Goal: Contribute content: Add original content to the website for others to see

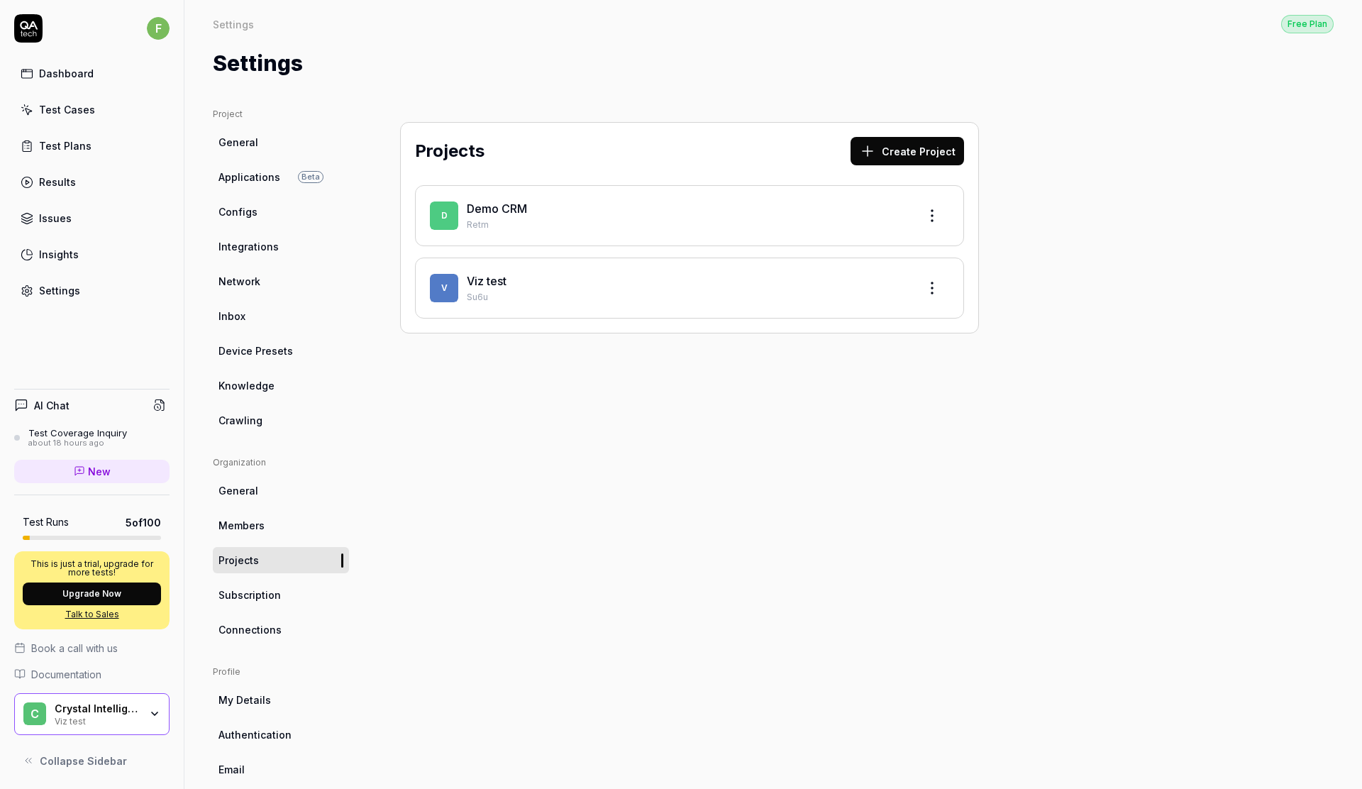
click at [71, 138] on div "Test Plans" at bounding box center [65, 145] width 53 height 15
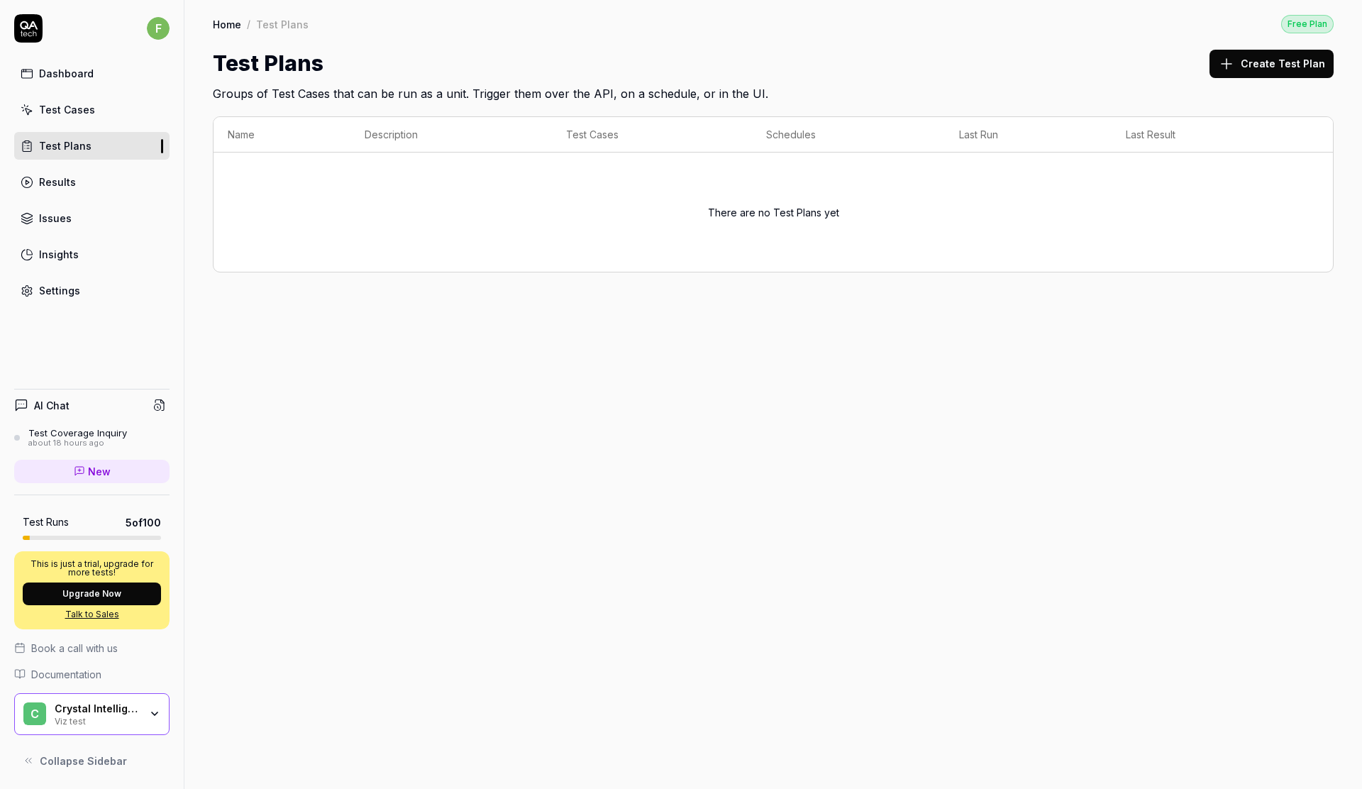
click at [79, 105] on div "Test Cases" at bounding box center [67, 109] width 56 height 15
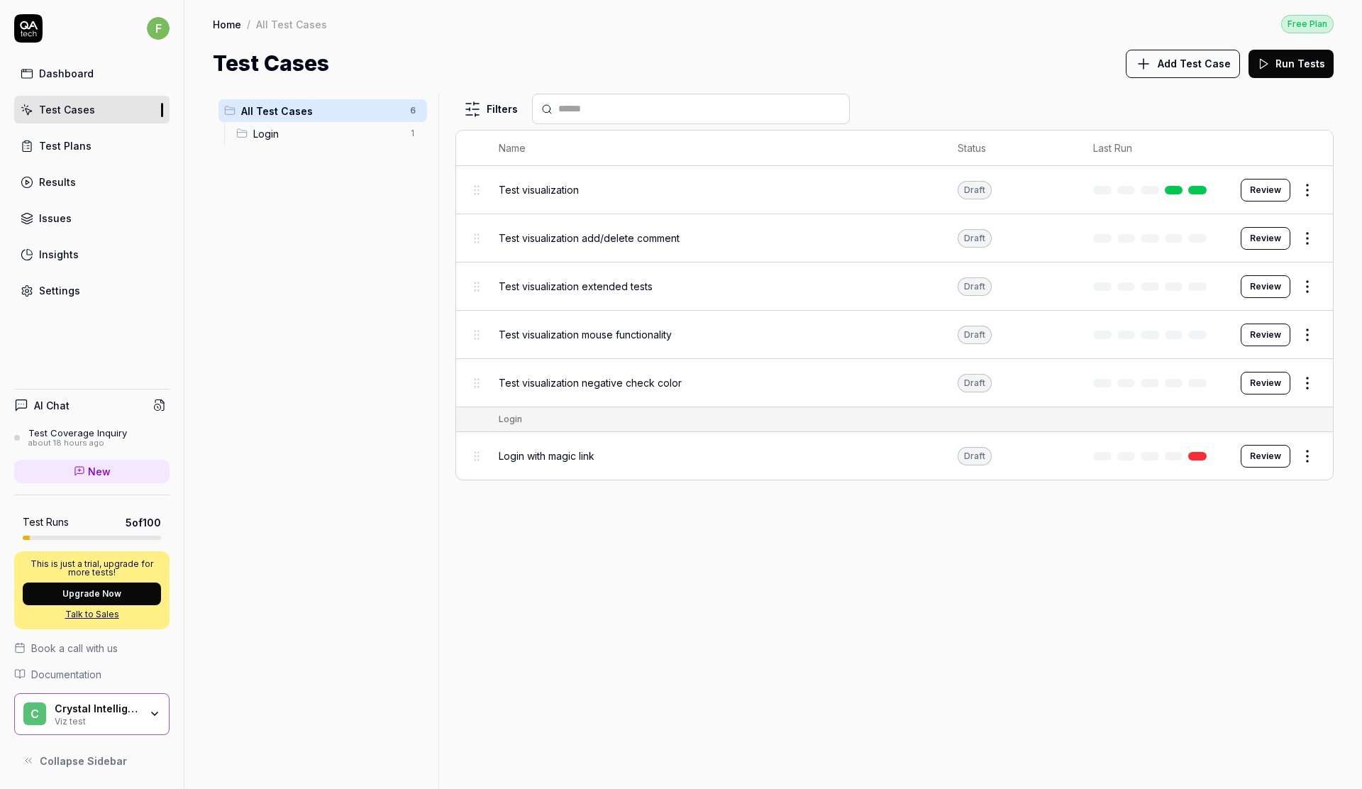
click at [558, 189] on span "Test visualization" at bounding box center [539, 189] width 80 height 15
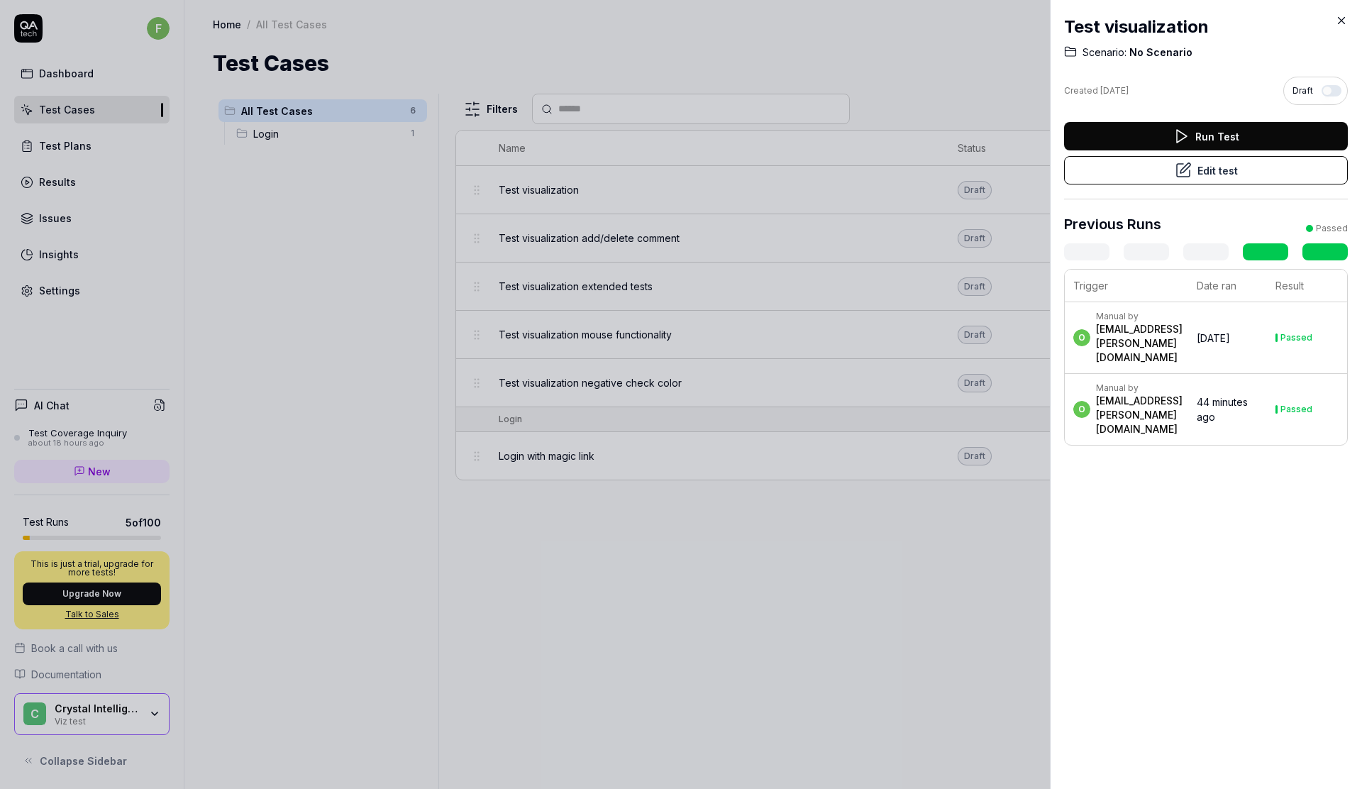
click at [1212, 167] on button "Edit test" at bounding box center [1206, 170] width 284 height 28
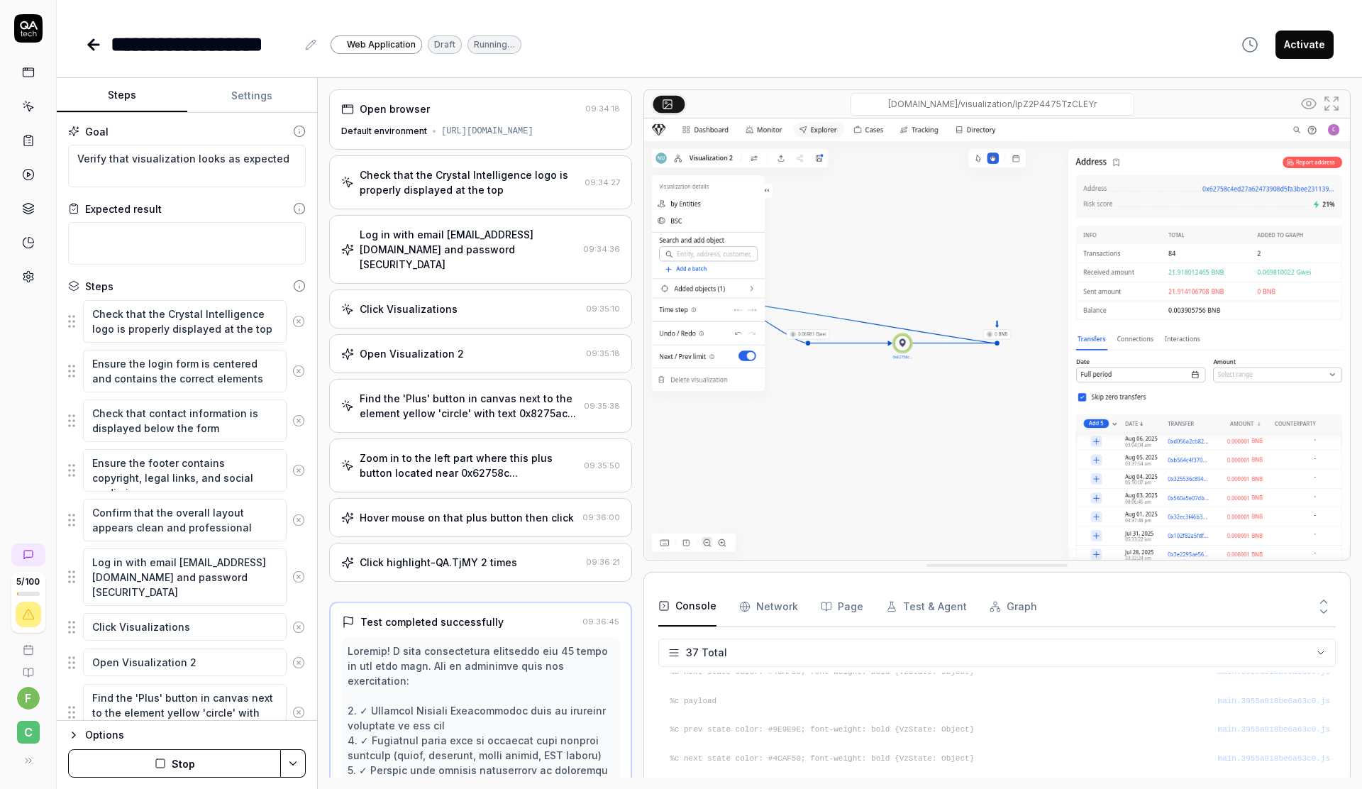
scroll to position [963, 0]
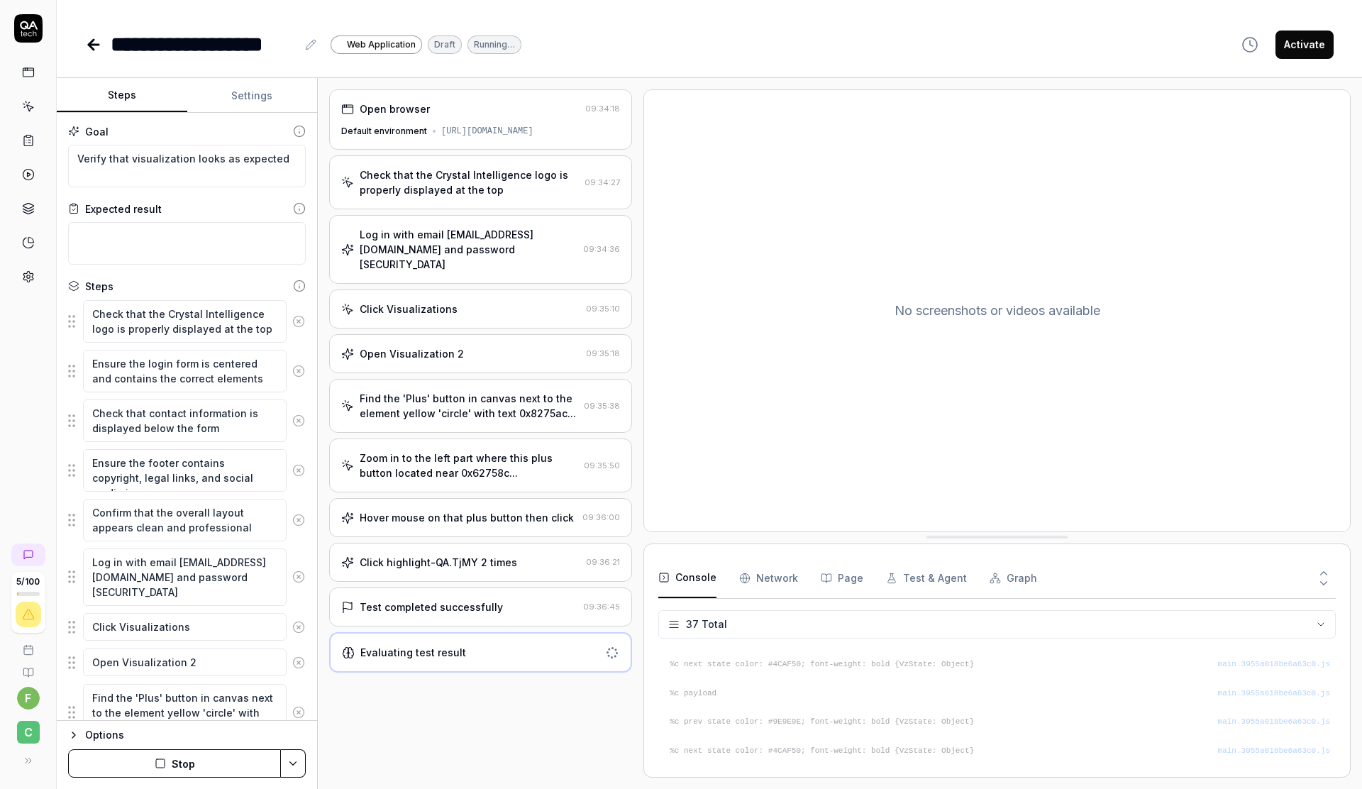
click at [441, 312] on div "Click Visualizations" at bounding box center [409, 309] width 98 height 15
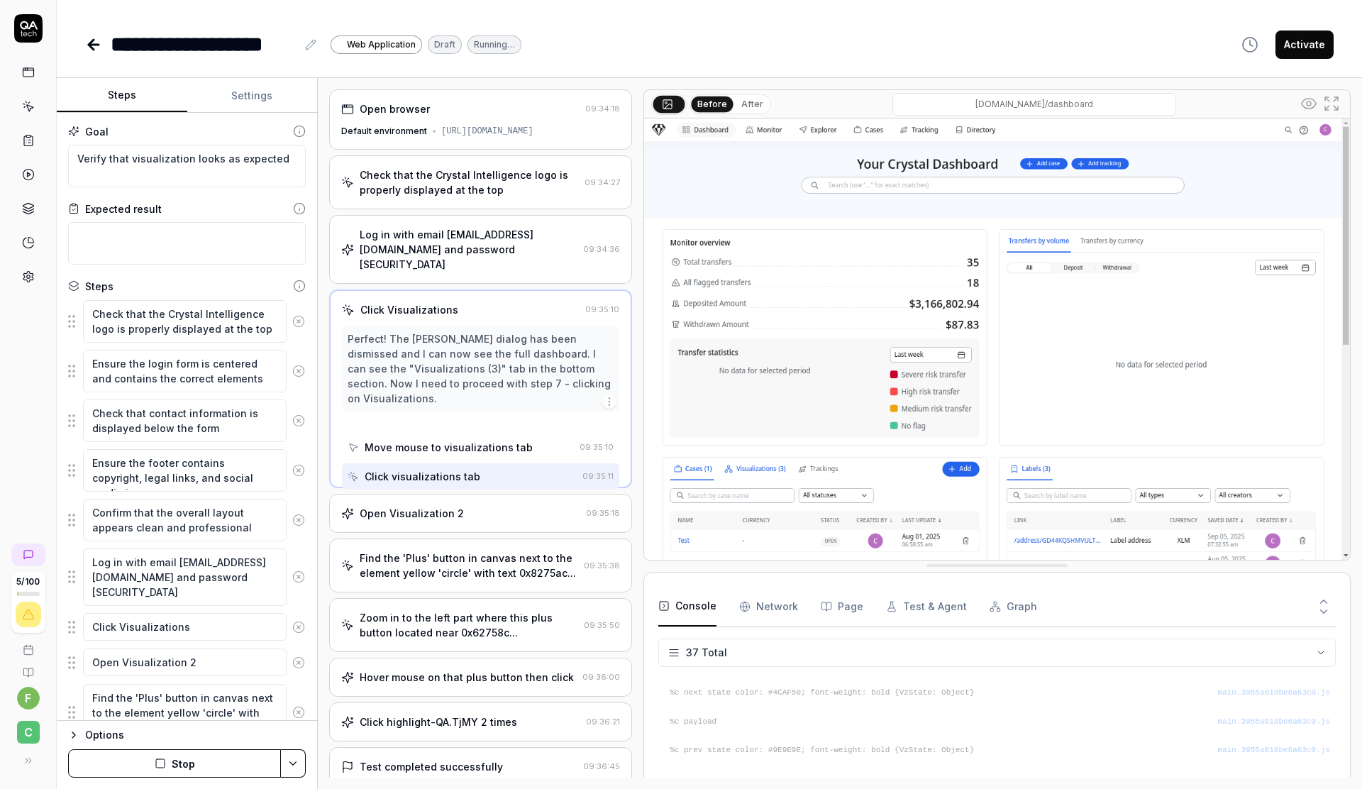
scroll to position [983, 0]
click at [522, 558] on div "Find the 'Plus' button in canvas next to the element yellow 'circle' with text …" at bounding box center [469, 566] width 219 height 30
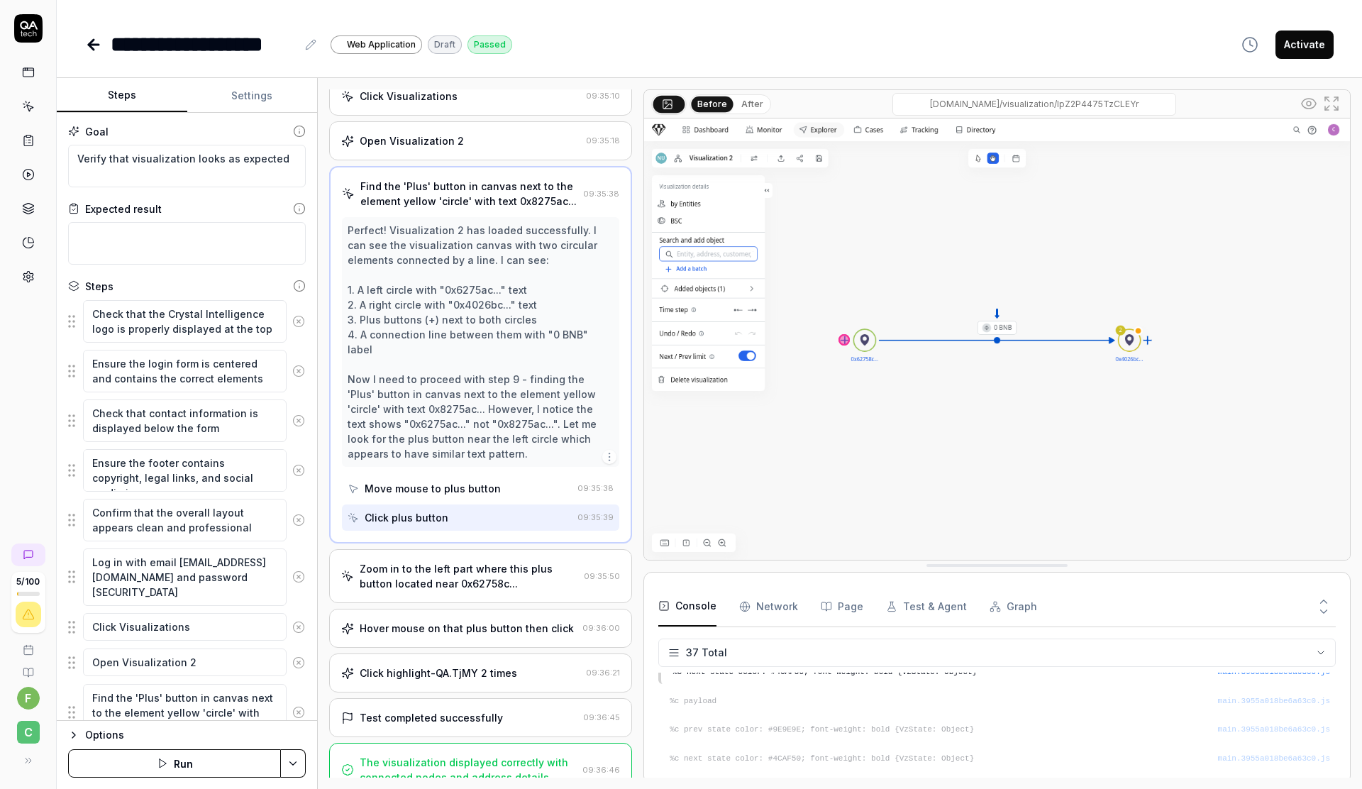
scroll to position [216, 0]
click at [524, 558] on div "Zoom in to the left part where this plus button located near 0x62758c..." at bounding box center [469, 573] width 219 height 30
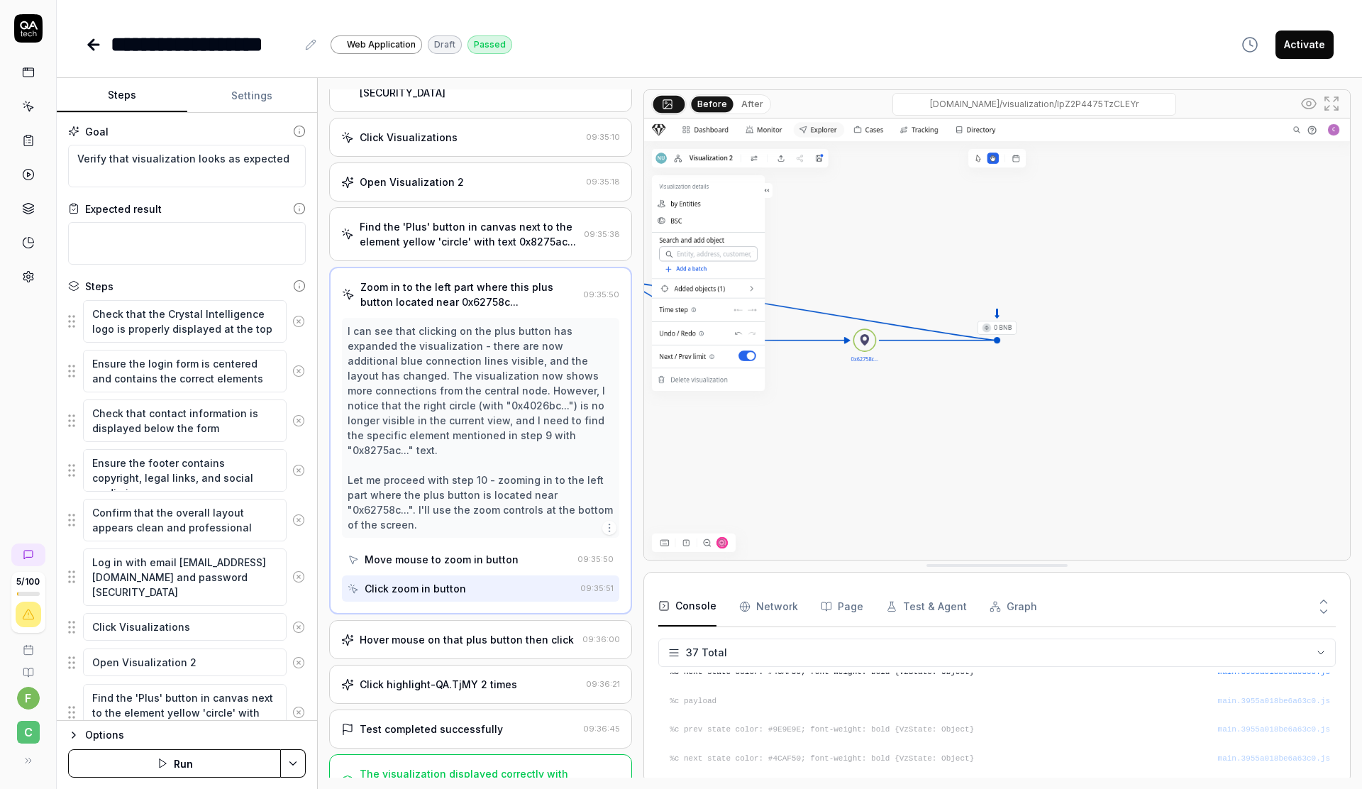
scroll to position [172, 0]
click at [517, 619] on div "Hover mouse on that plus button then click 09:36:00" at bounding box center [480, 638] width 303 height 39
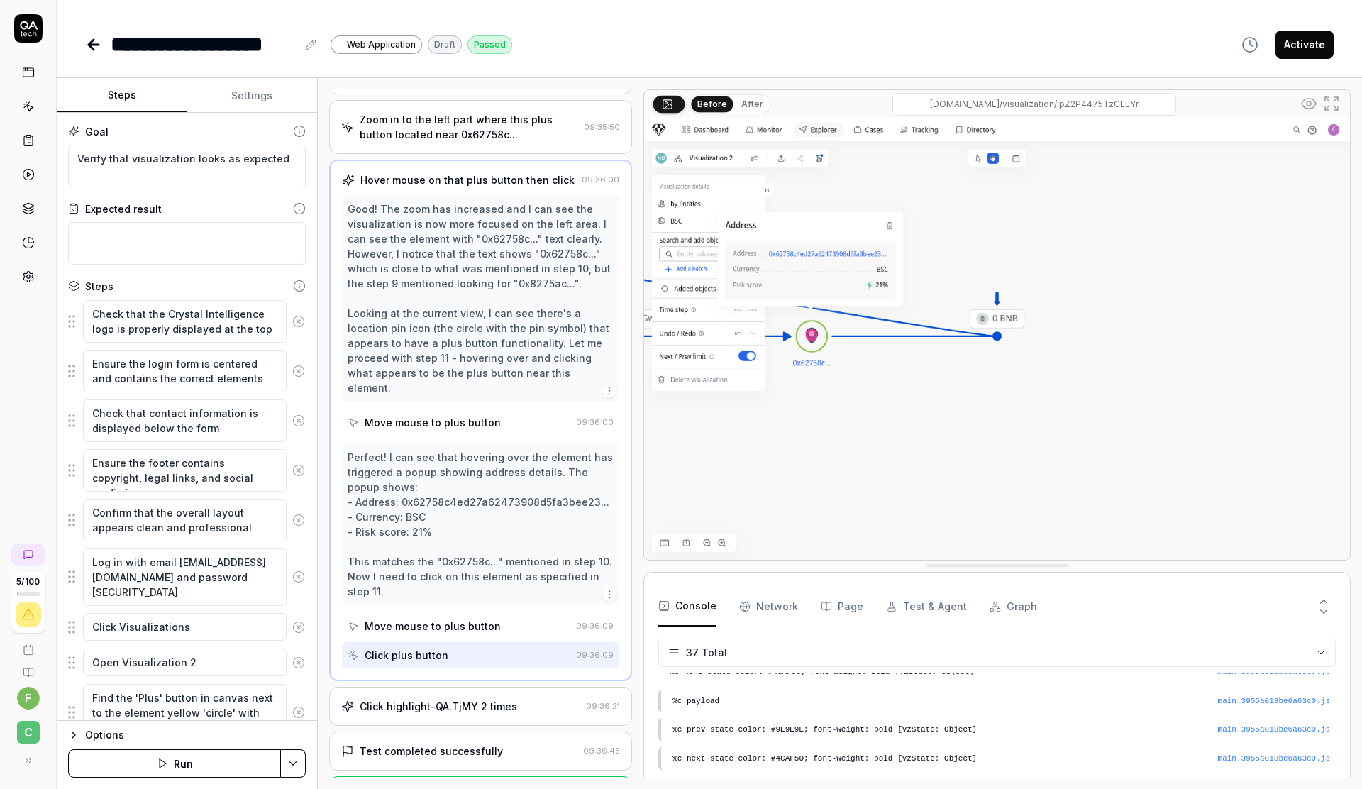
scroll to position [376, 0]
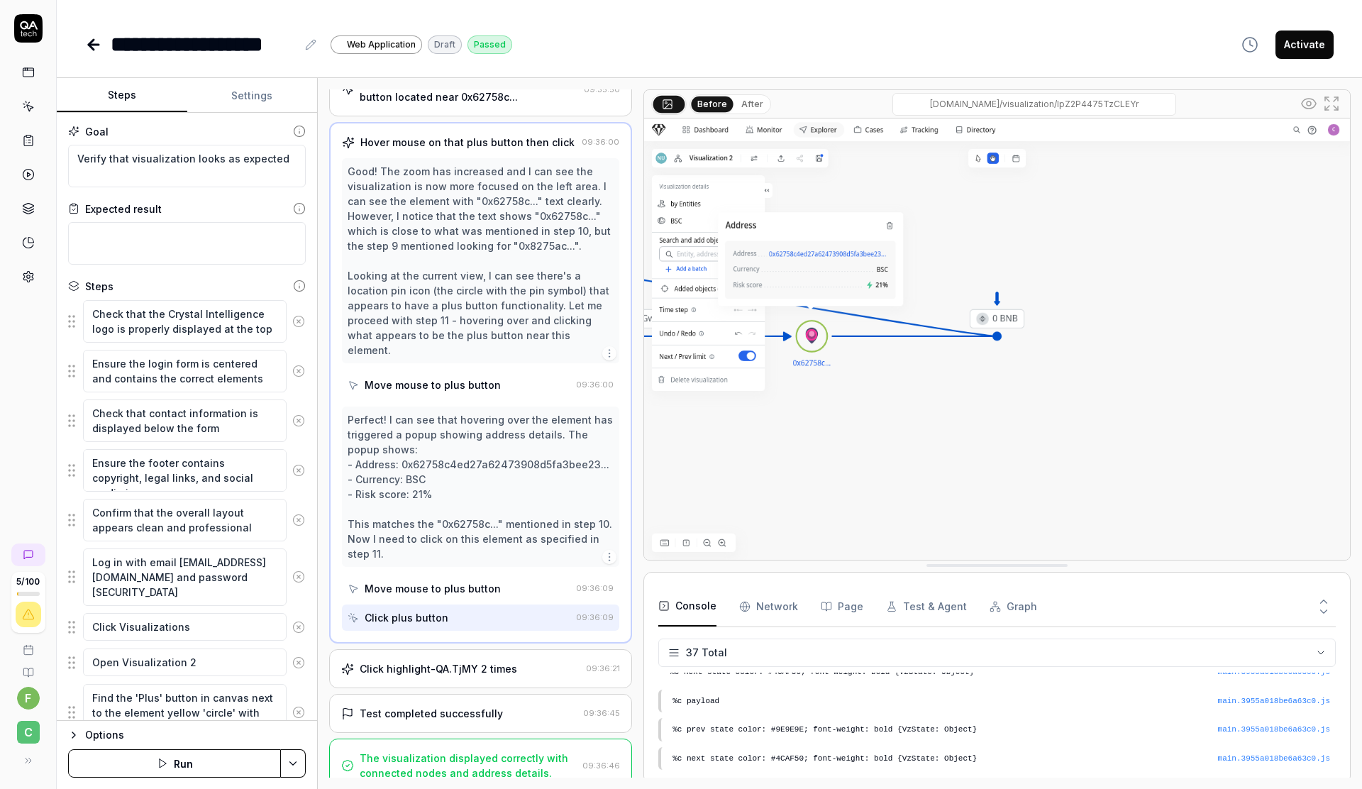
click at [443, 661] on div "Click highlight-QA.TjMY 2 times" at bounding box center [439, 668] width 158 height 15
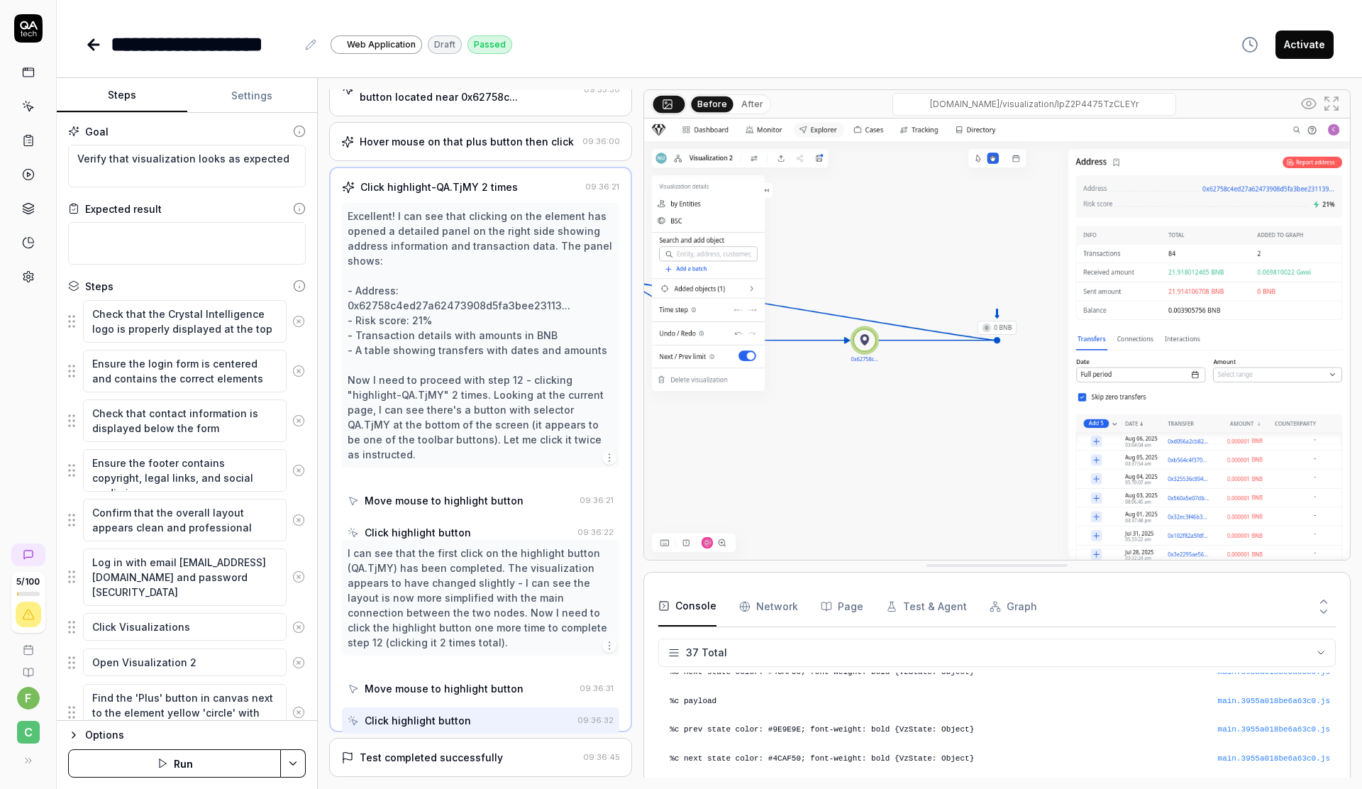
scroll to position [301, 0]
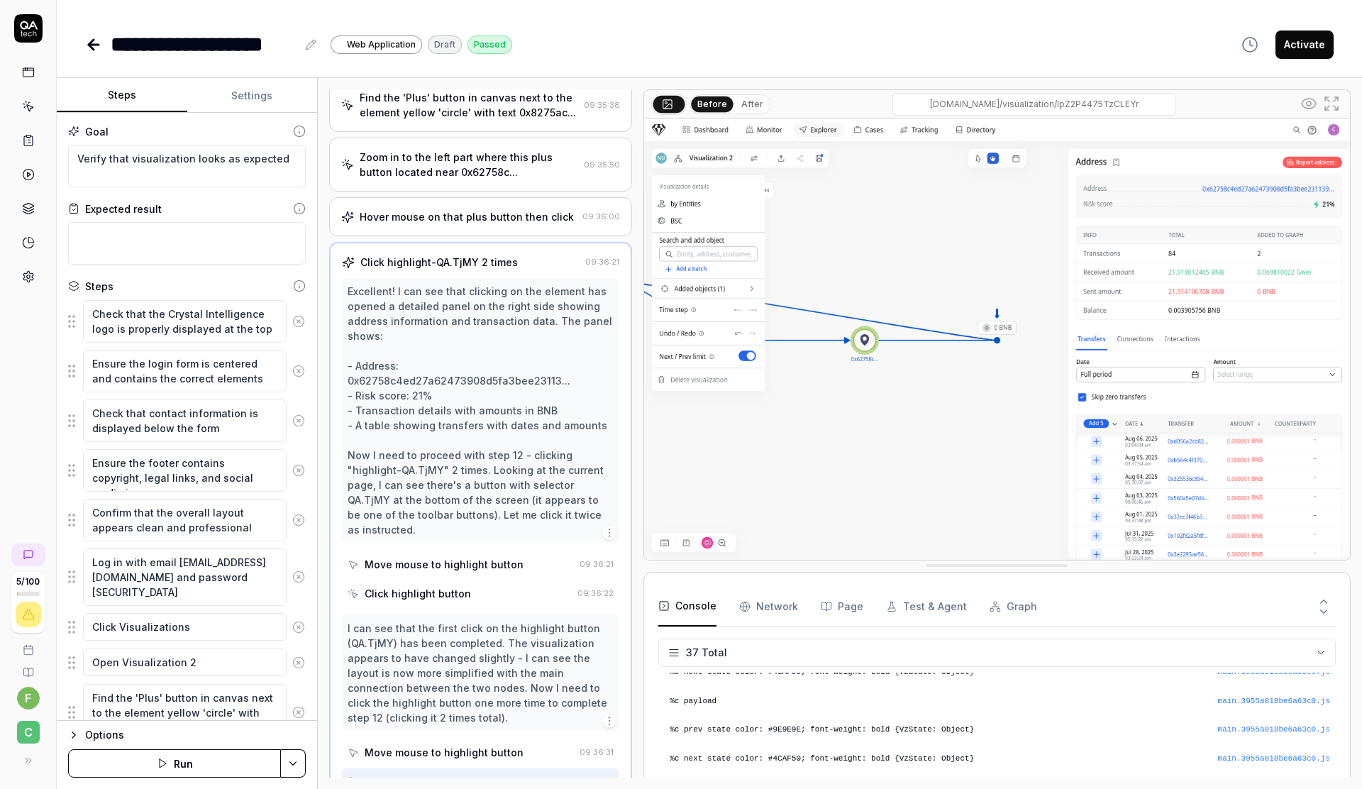
click at [847, 611] on button "Page" at bounding box center [842, 607] width 43 height 40
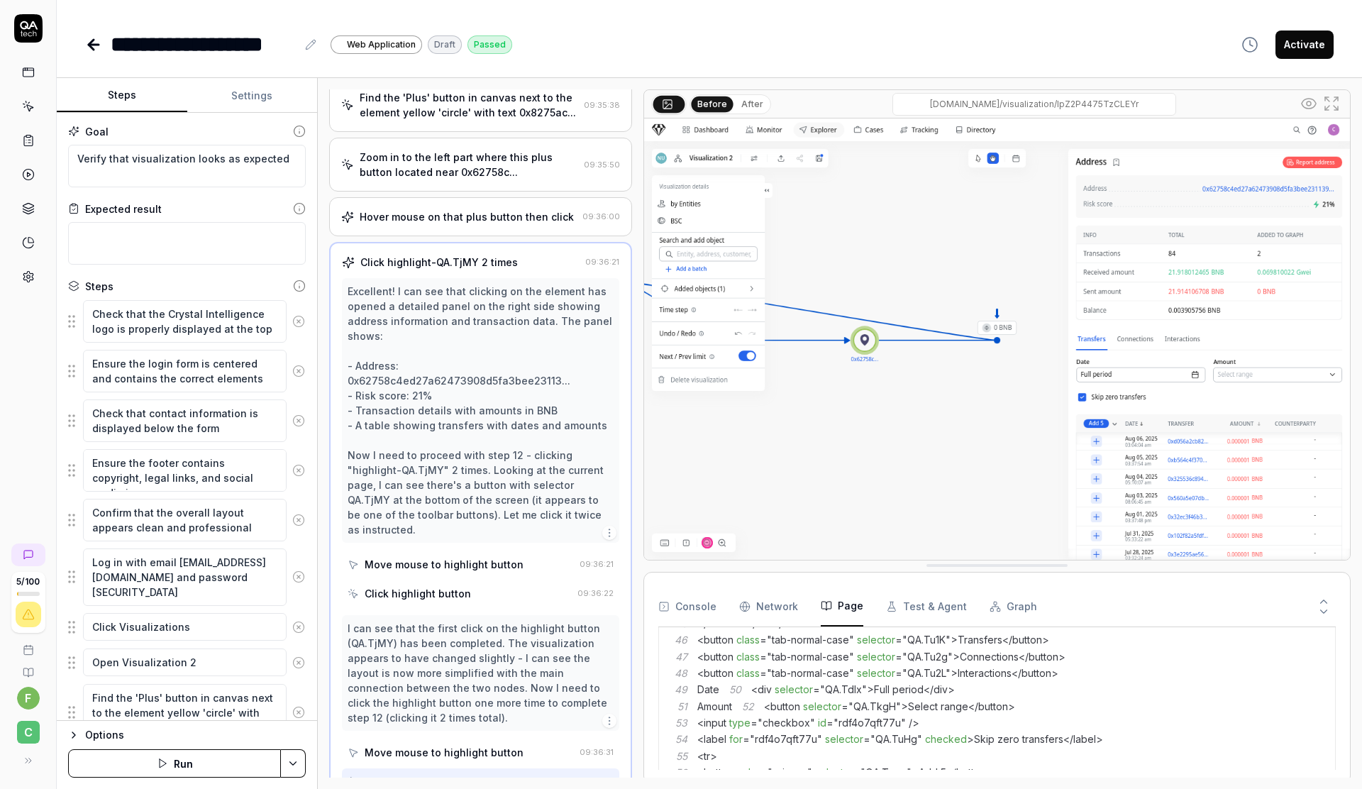
scroll to position [949, 0]
click at [786, 55] on div "**********" at bounding box center [709, 44] width 1249 height 32
click at [662, 543] on img at bounding box center [997, 338] width 706 height 441
click at [687, 544] on img at bounding box center [997, 338] width 706 height 441
click at [707, 541] on img at bounding box center [997, 338] width 706 height 441
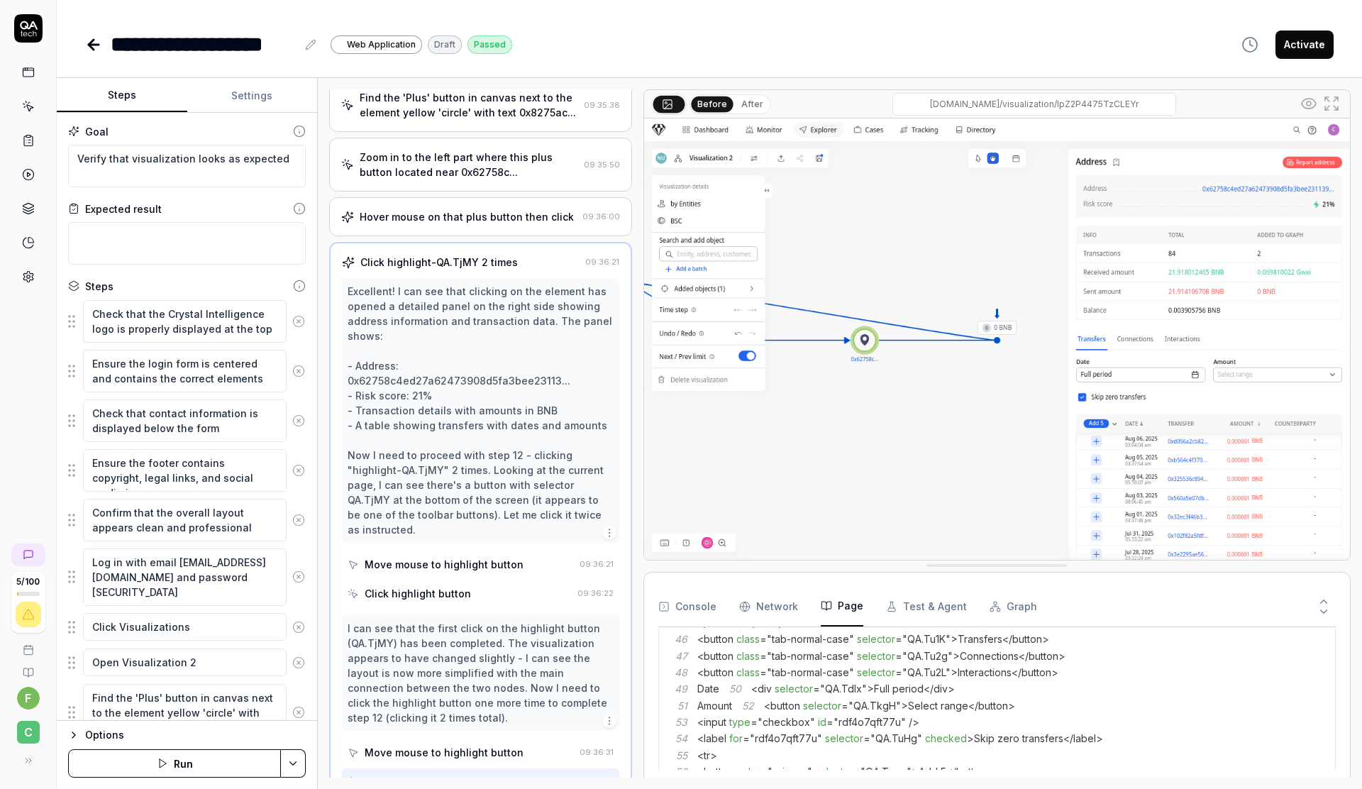
click at [724, 544] on img at bounding box center [997, 338] width 706 height 441
click at [1332, 99] on icon at bounding box center [1331, 103] width 17 height 17
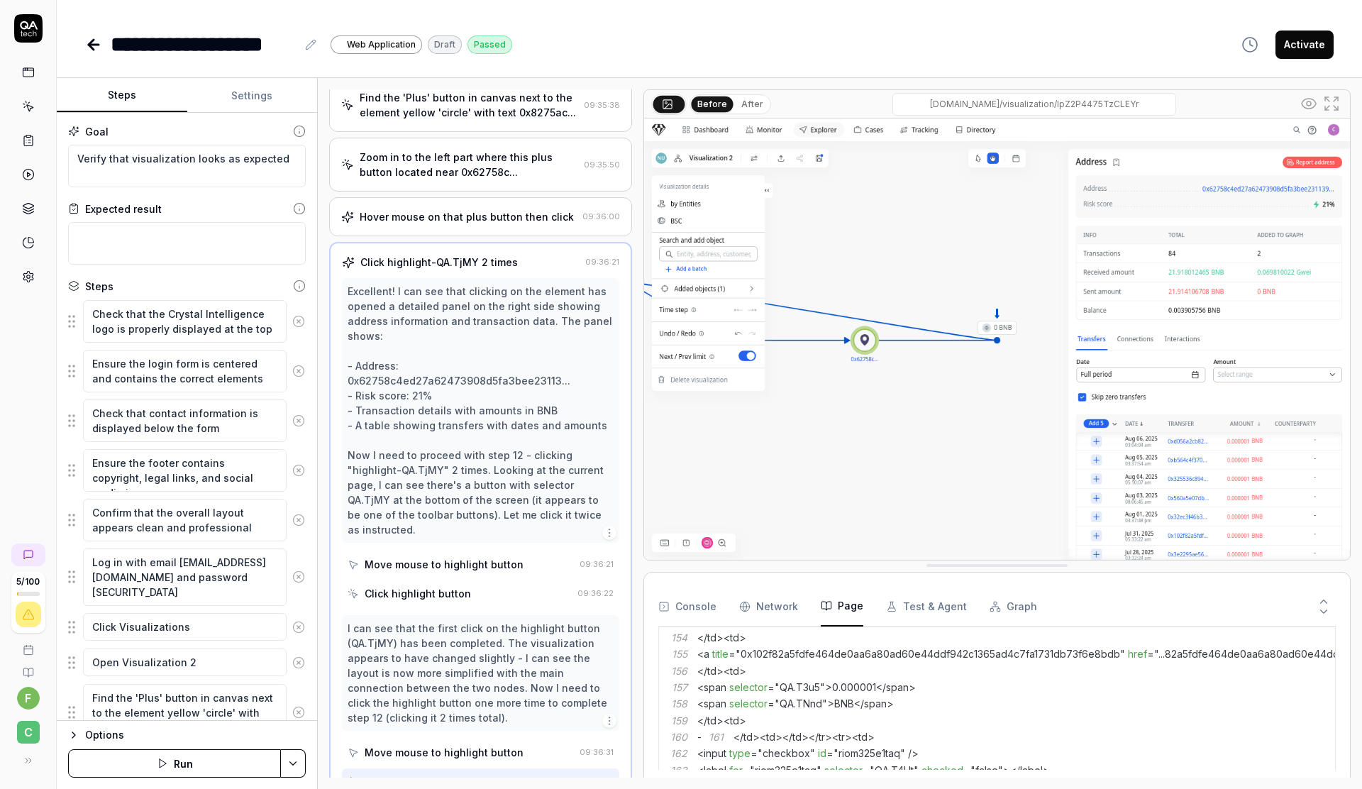
scroll to position [2332, 0]
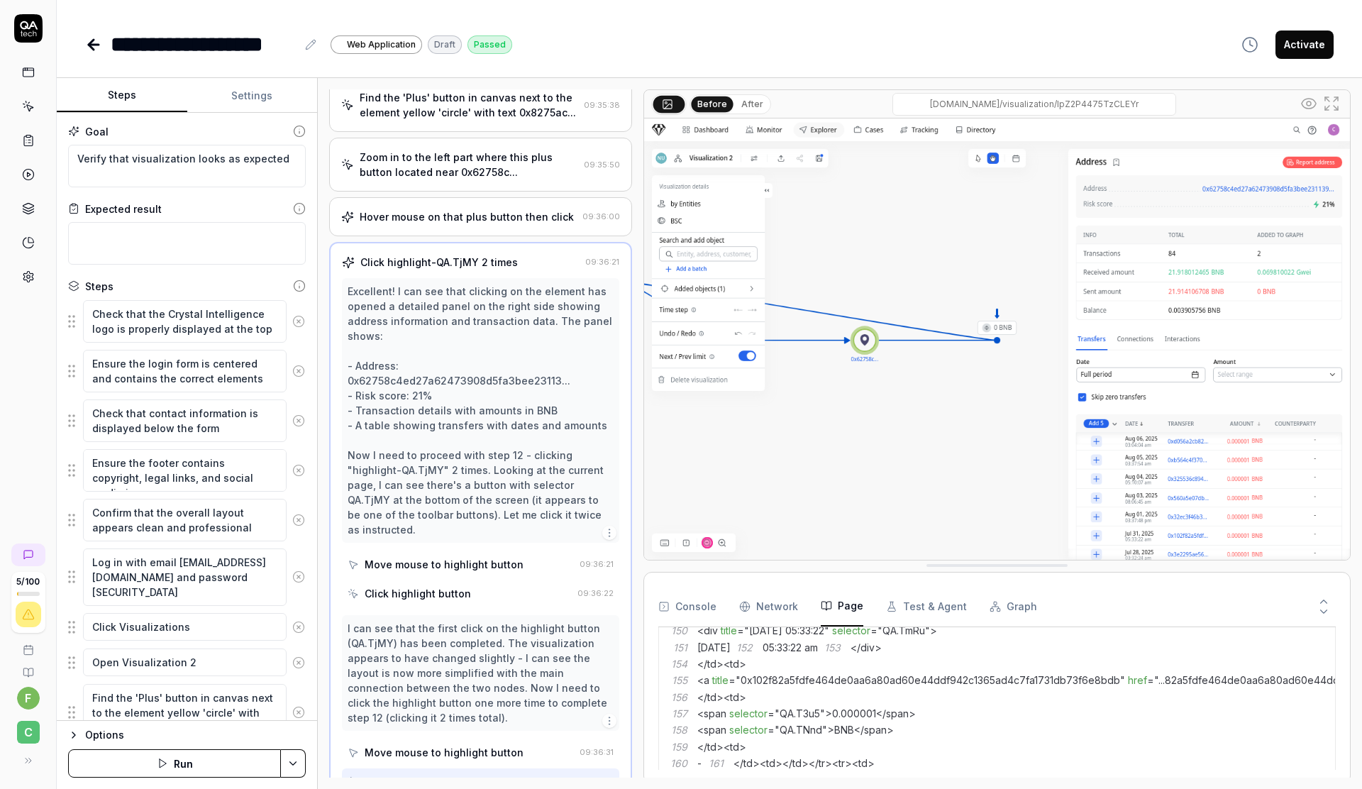
click at [730, 272] on span "td" at bounding box center [734, 266] width 9 height 12
click at [725, 272] on span "<" at bounding box center [727, 266] width 6 height 12
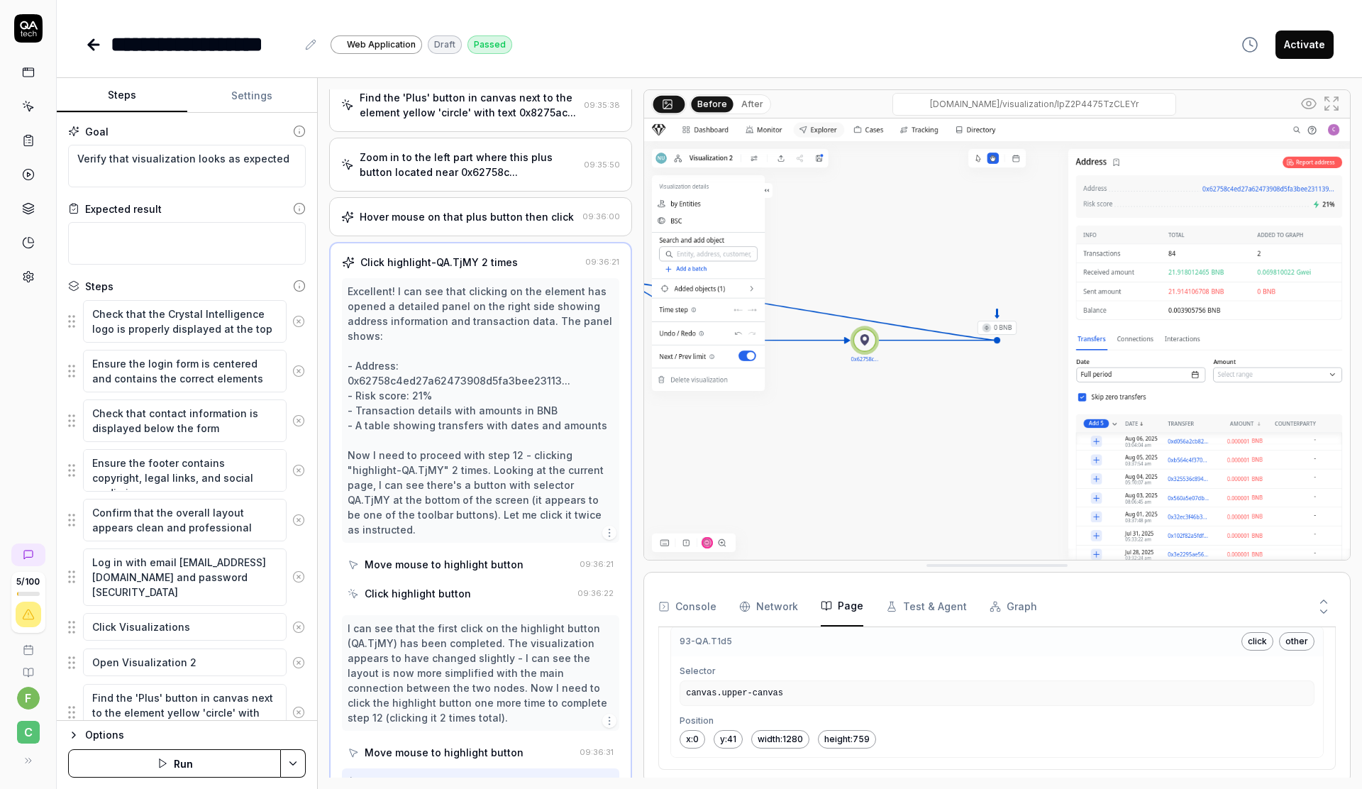
scroll to position [20701, 0]
click at [913, 607] on button "Test & Agent" at bounding box center [926, 607] width 81 height 40
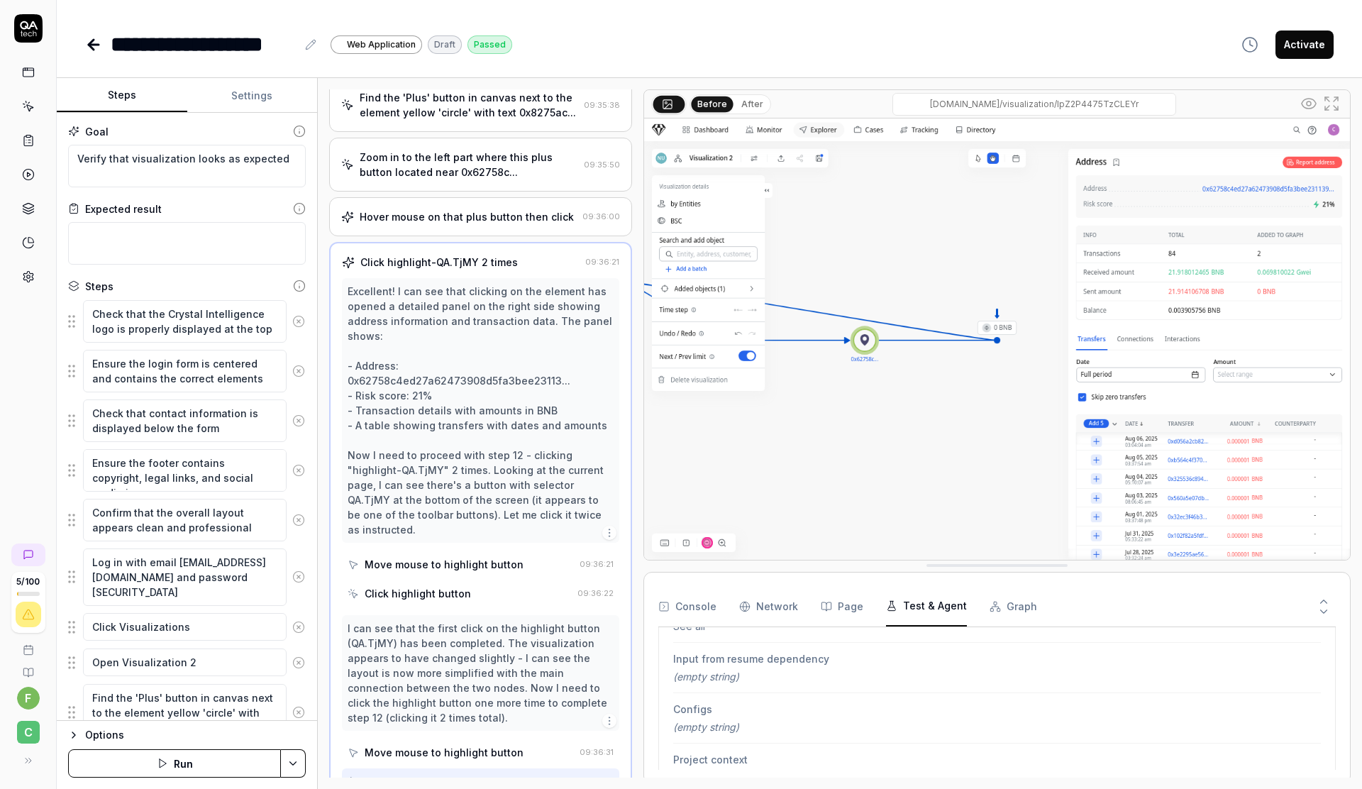
scroll to position [420, 0]
click at [1011, 607] on button "Graph" at bounding box center [1014, 607] width 48 height 40
click at [775, 605] on Requests "Network" at bounding box center [768, 607] width 59 height 40
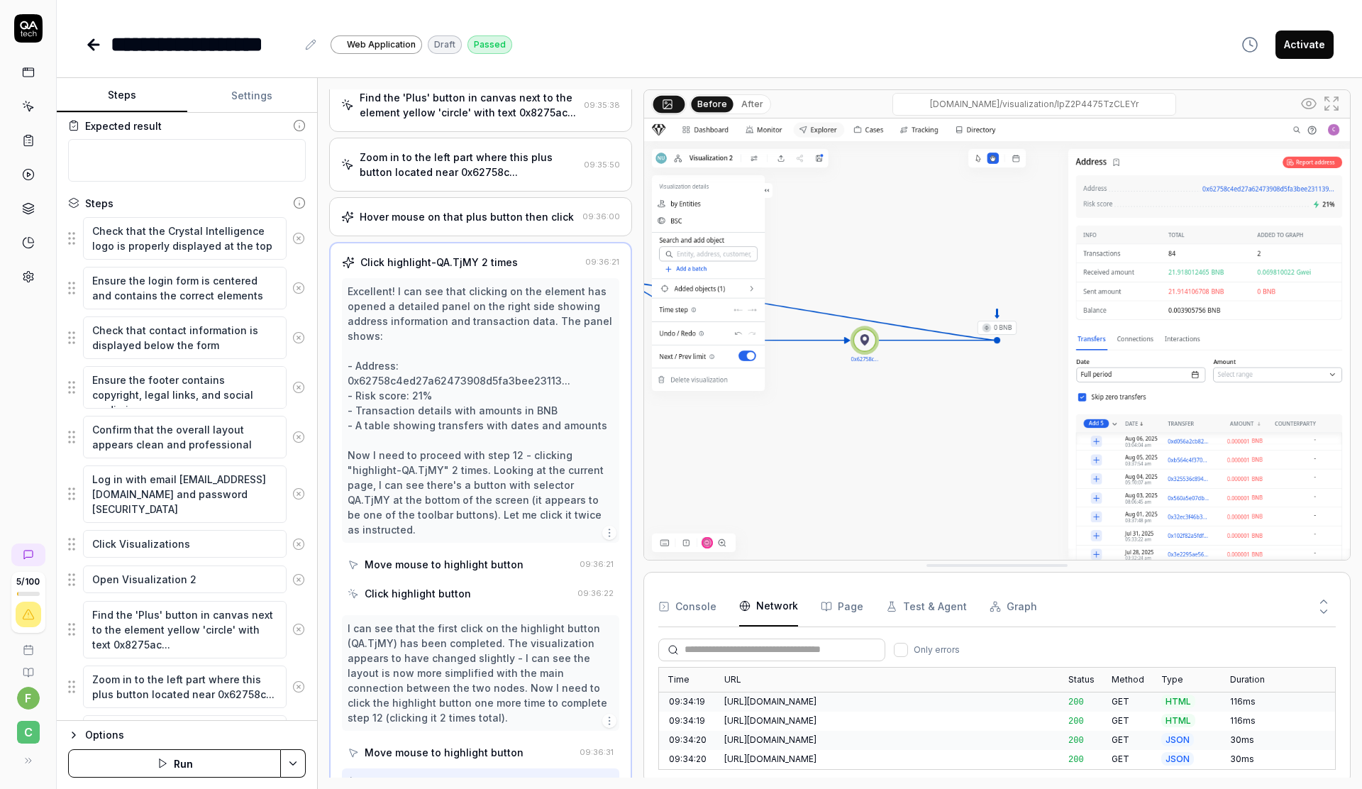
scroll to position [200, 0]
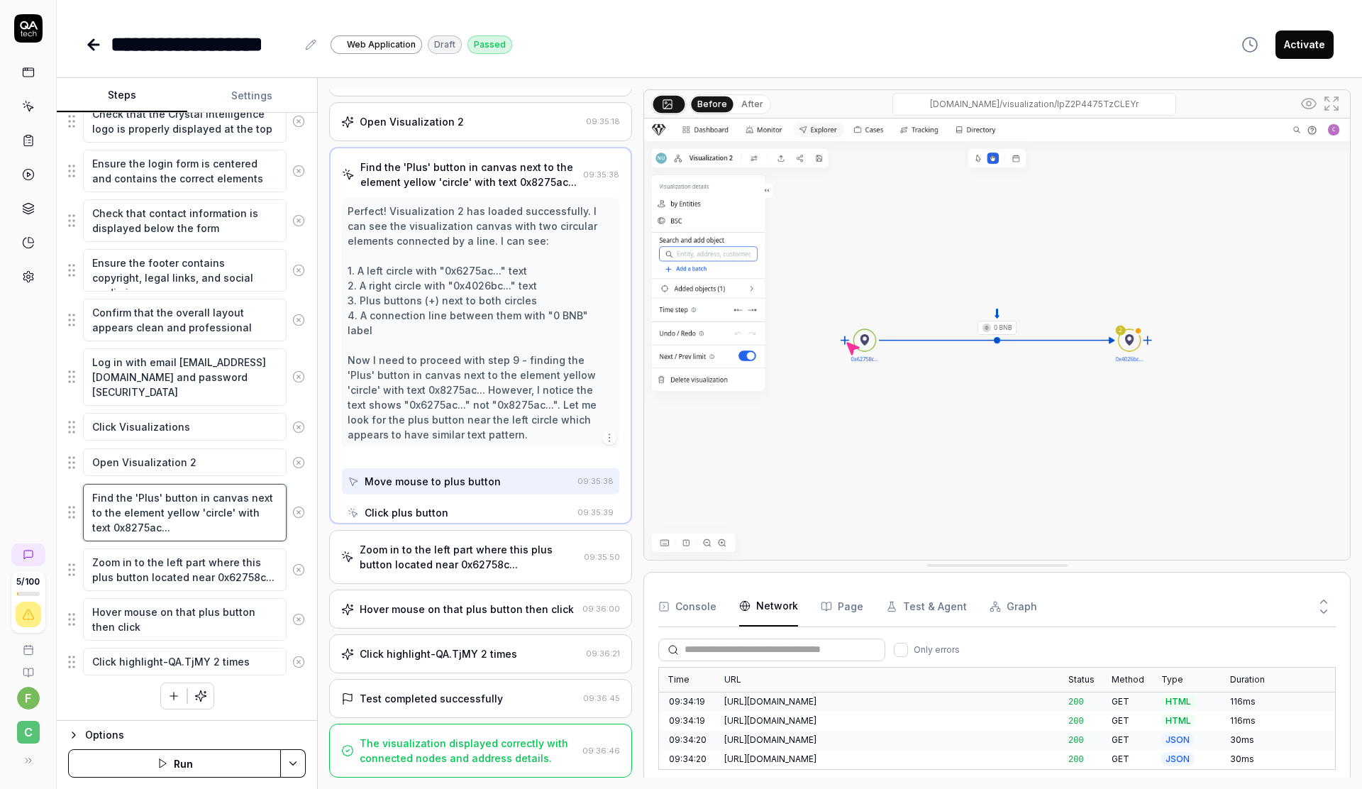
click at [106, 505] on textarea "Find the 'Plus' button in canvas next to the element yellow 'circle' with text …" at bounding box center [185, 512] width 204 height 57
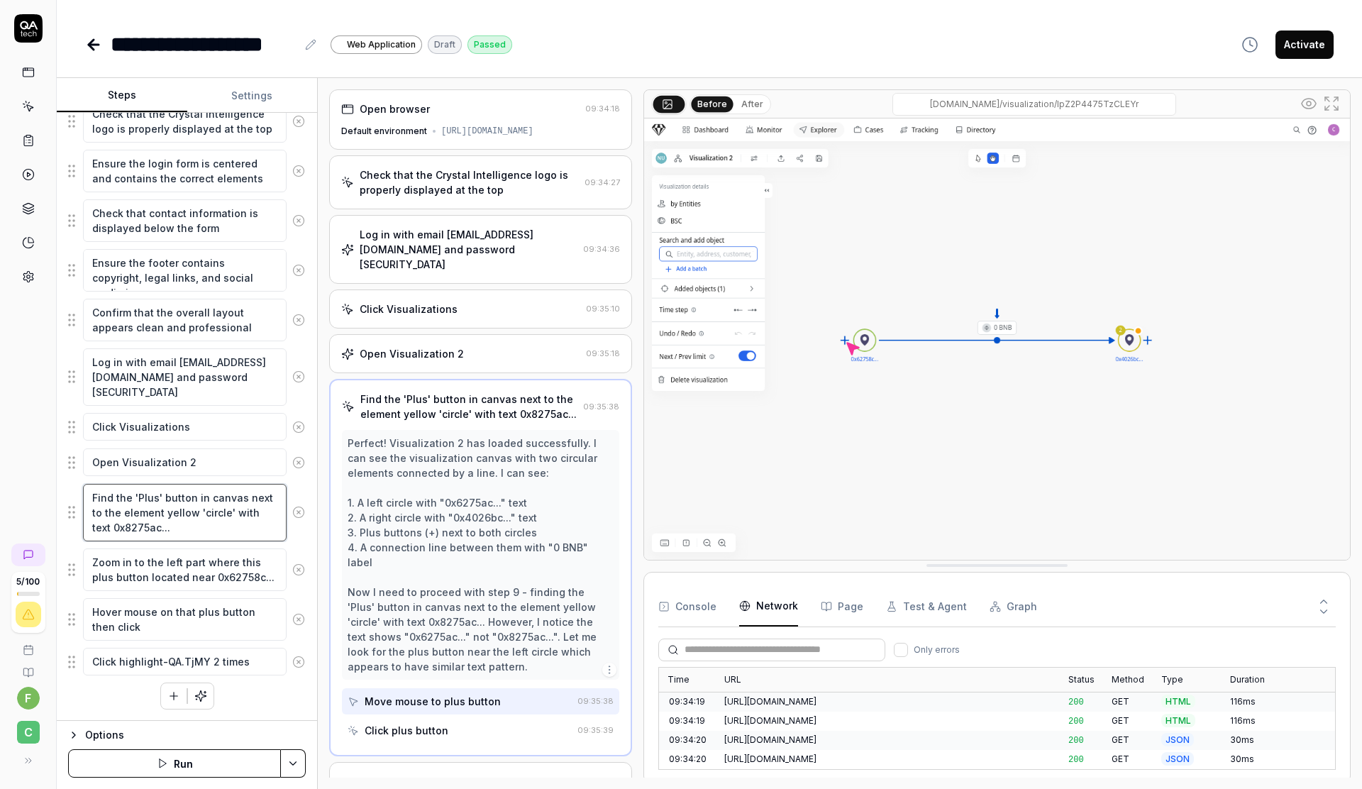
scroll to position [0, 0]
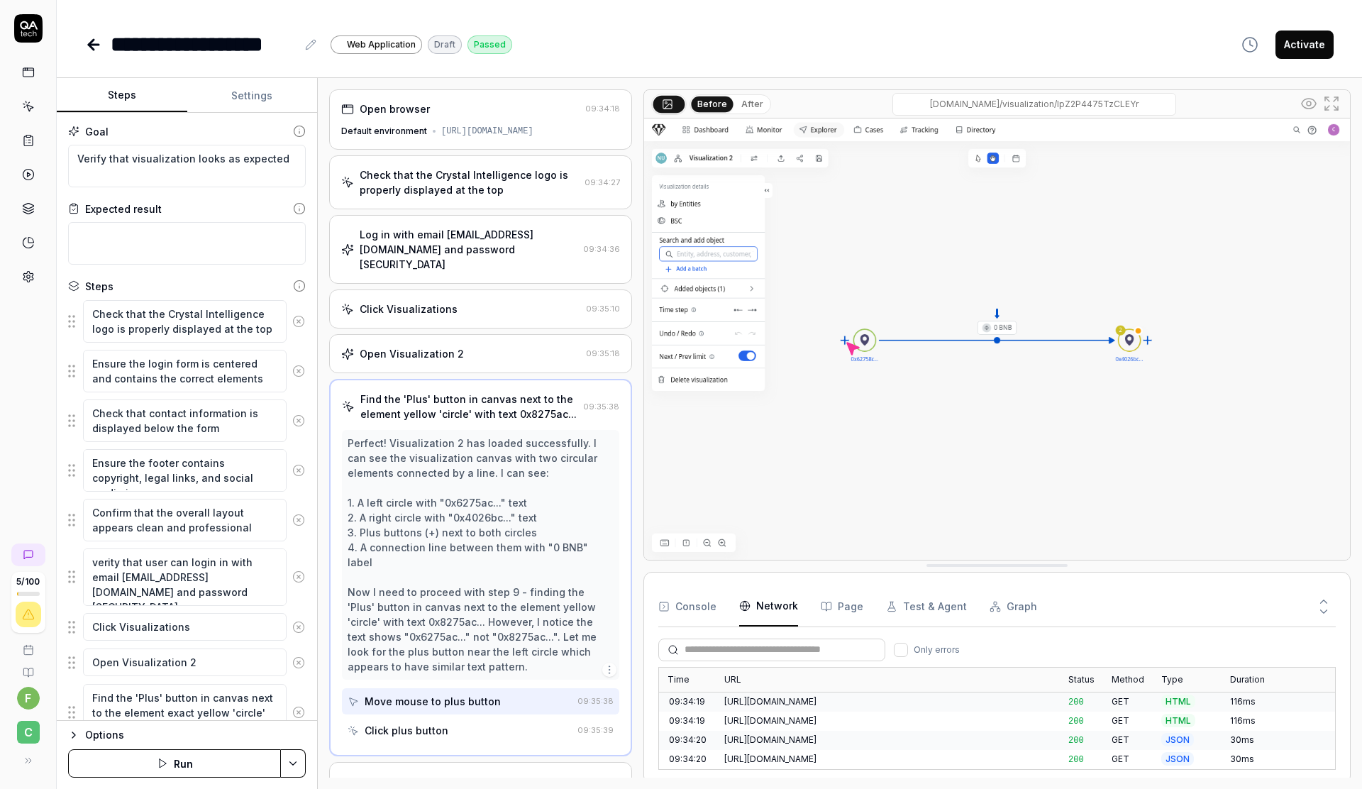
type textarea "*"
